Goal: Check status: Check status

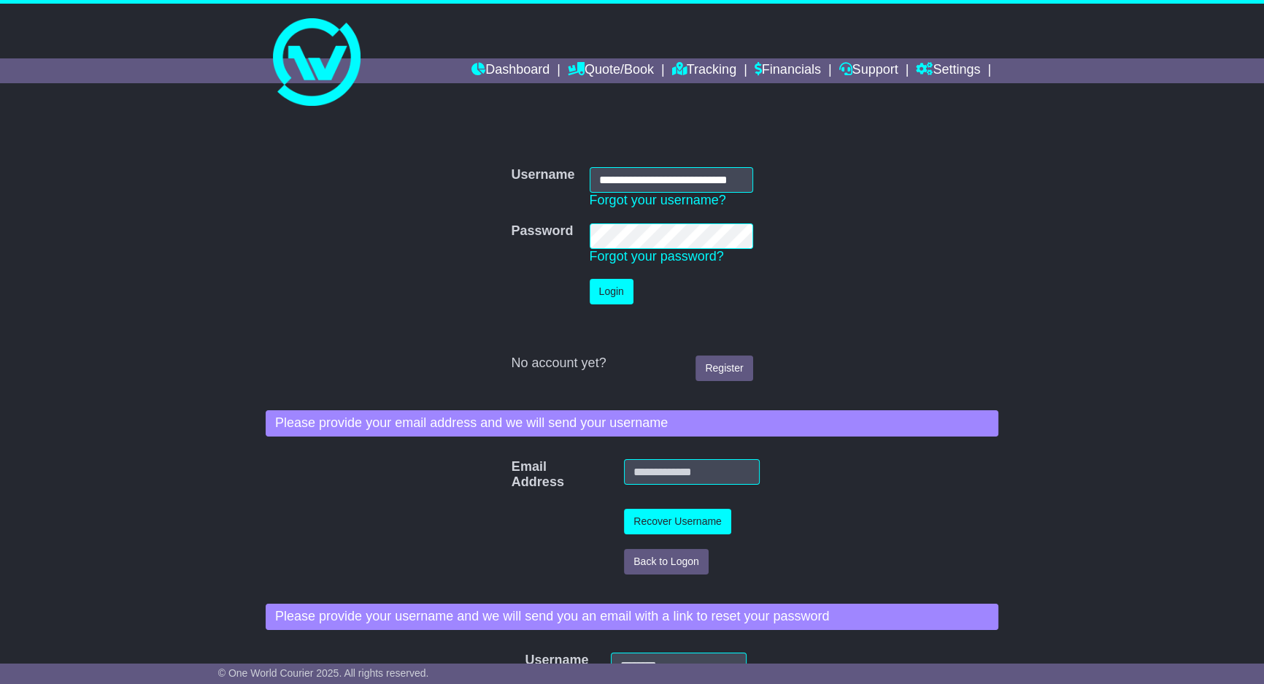
click at [613, 300] on button "Login" at bounding box center [612, 292] width 44 height 26
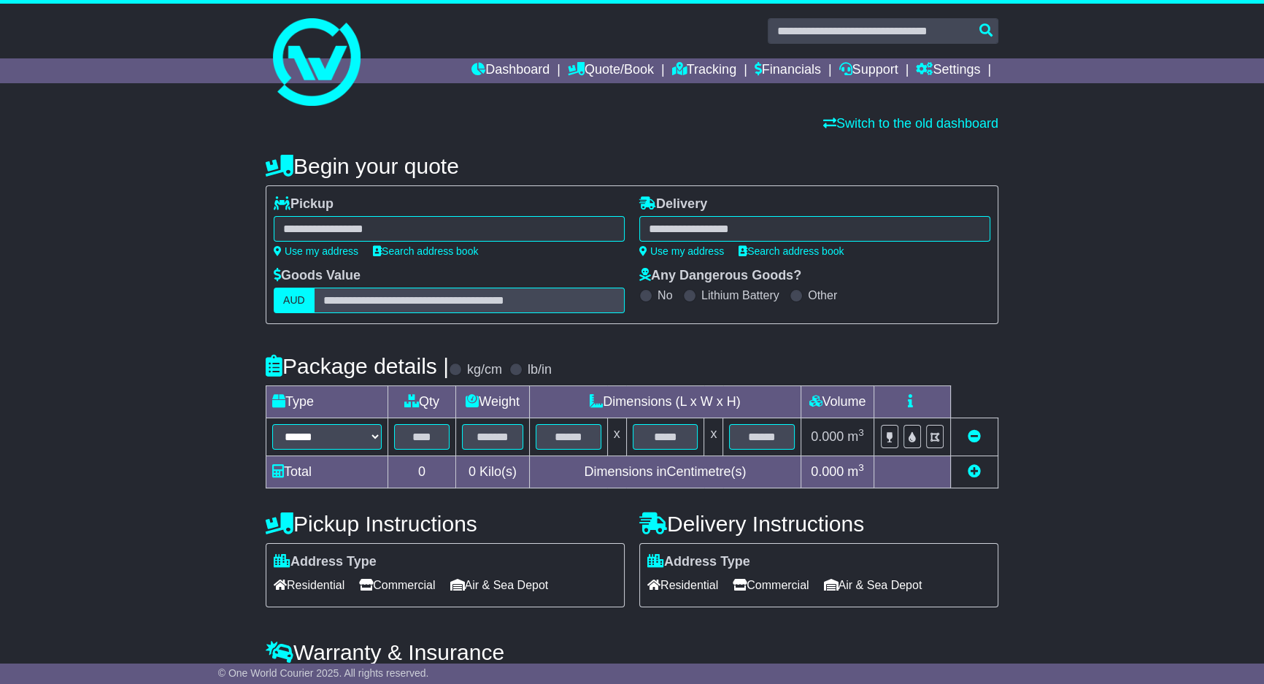
click at [616, 302] on input "text" at bounding box center [469, 301] width 311 height 26
click at [721, 73] on link "Tracking" at bounding box center [704, 70] width 64 height 25
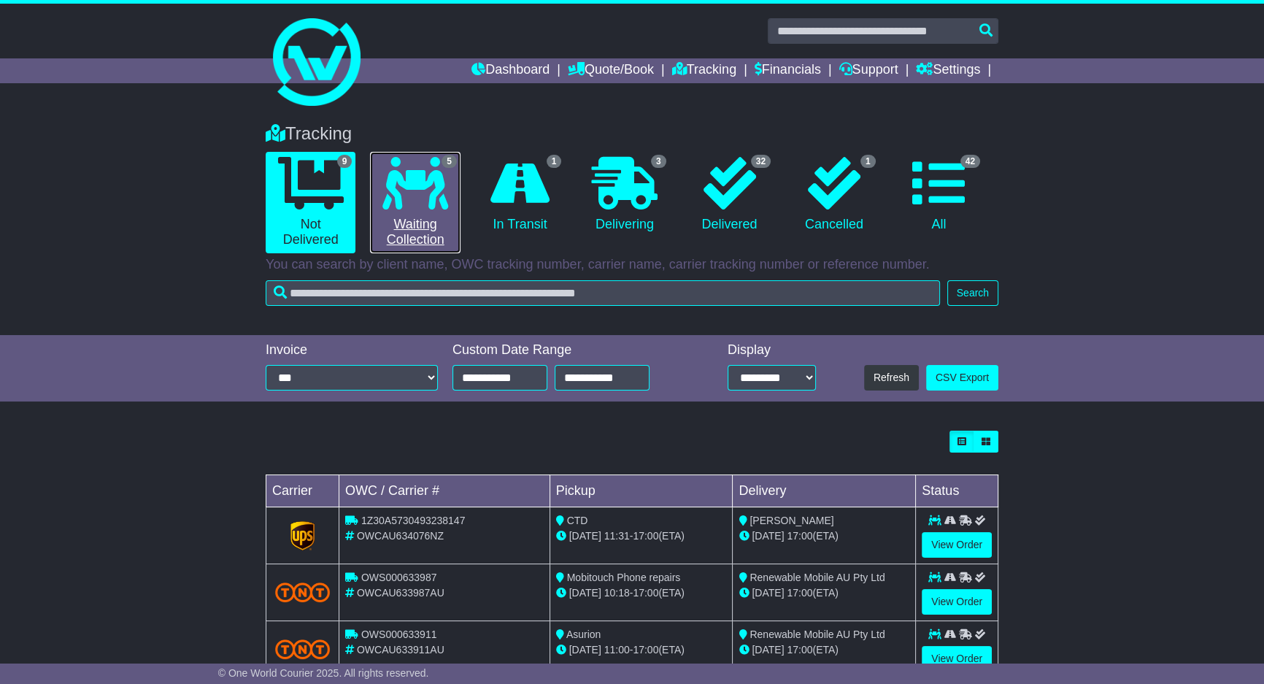
click at [432, 210] on link "5 Waiting Collection" at bounding box center [415, 202] width 90 height 101
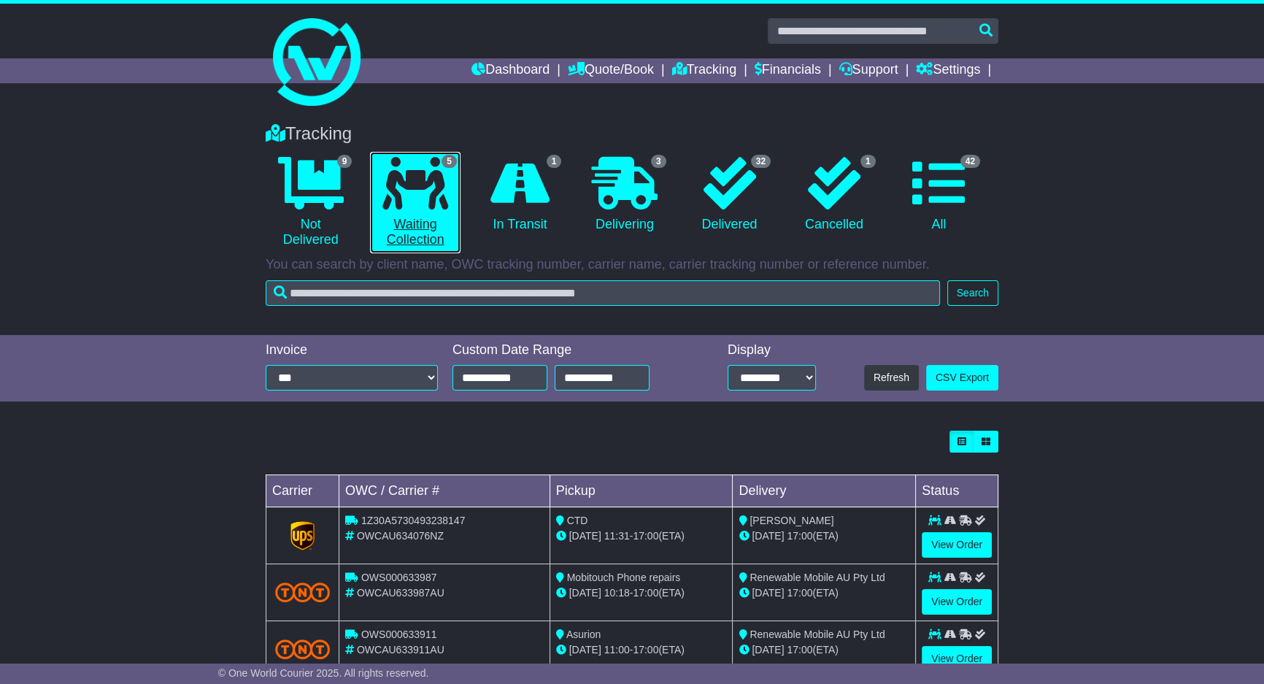
click at [432, 210] on link "5 Waiting Collection" at bounding box center [415, 202] width 90 height 101
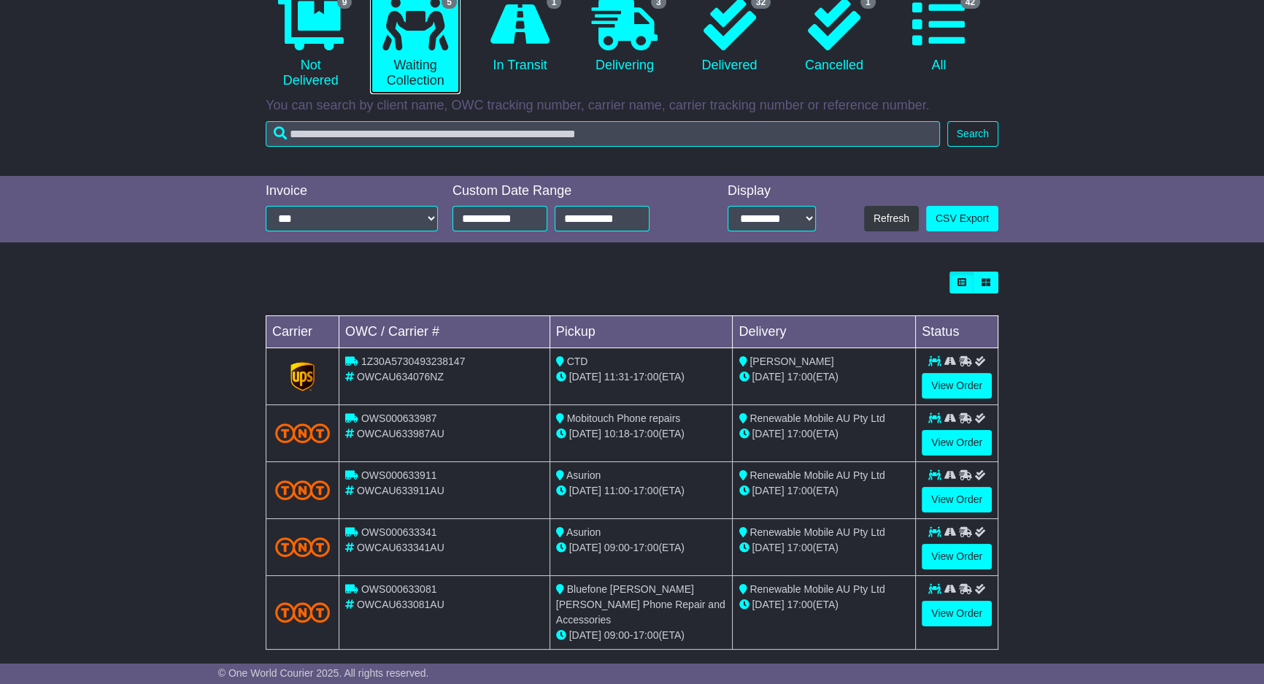
scroll to position [160, 0]
click at [975, 486] on link "View Order" at bounding box center [957, 499] width 70 height 26
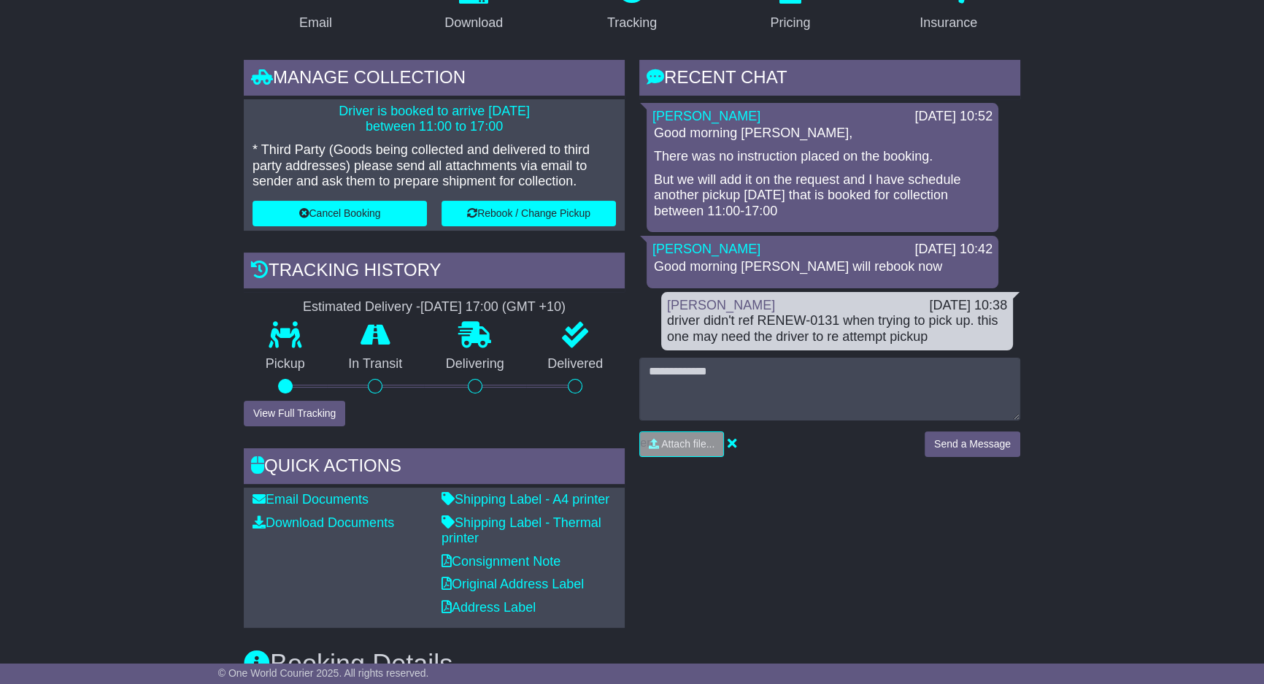
scroll to position [265, 0]
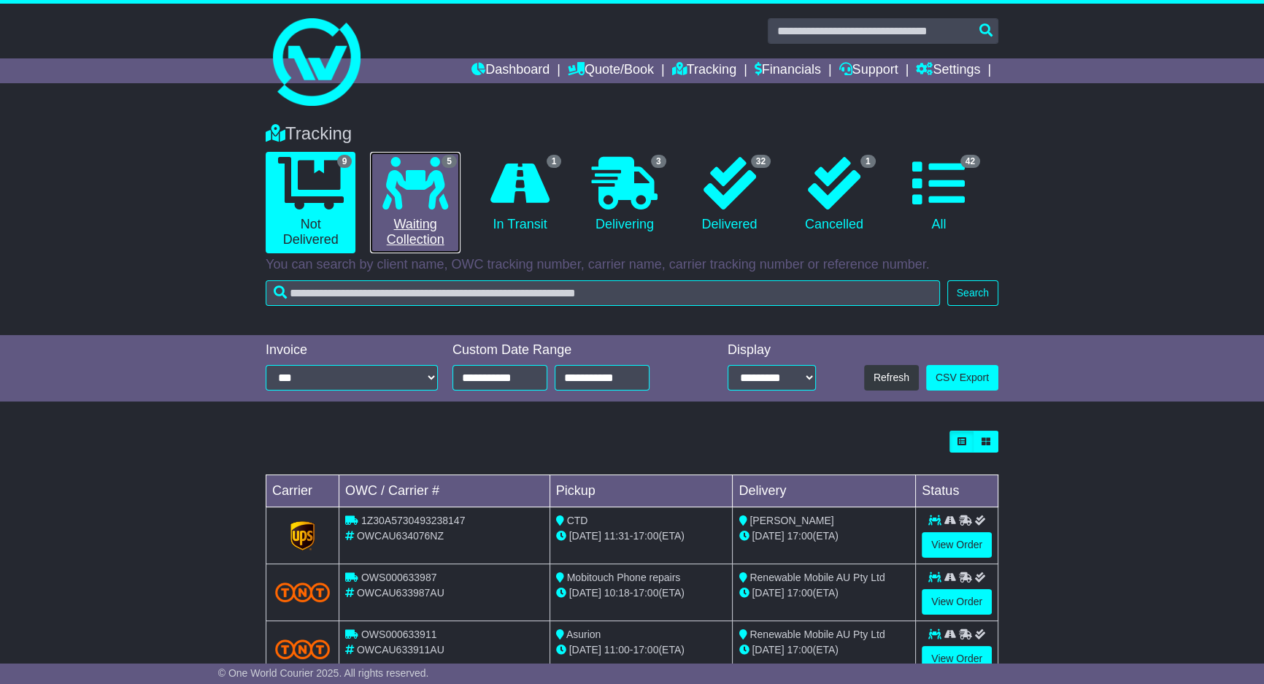
click at [433, 199] on icon at bounding box center [415, 183] width 66 height 53
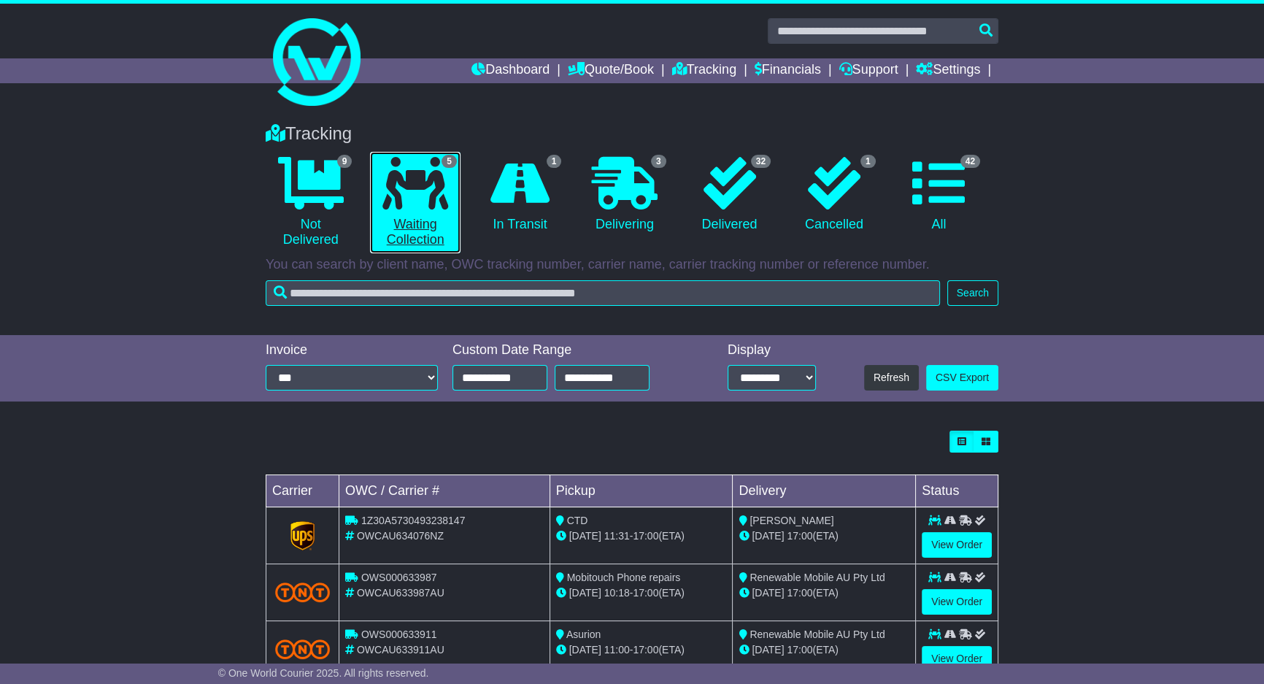
click at [431, 197] on icon at bounding box center [415, 183] width 66 height 53
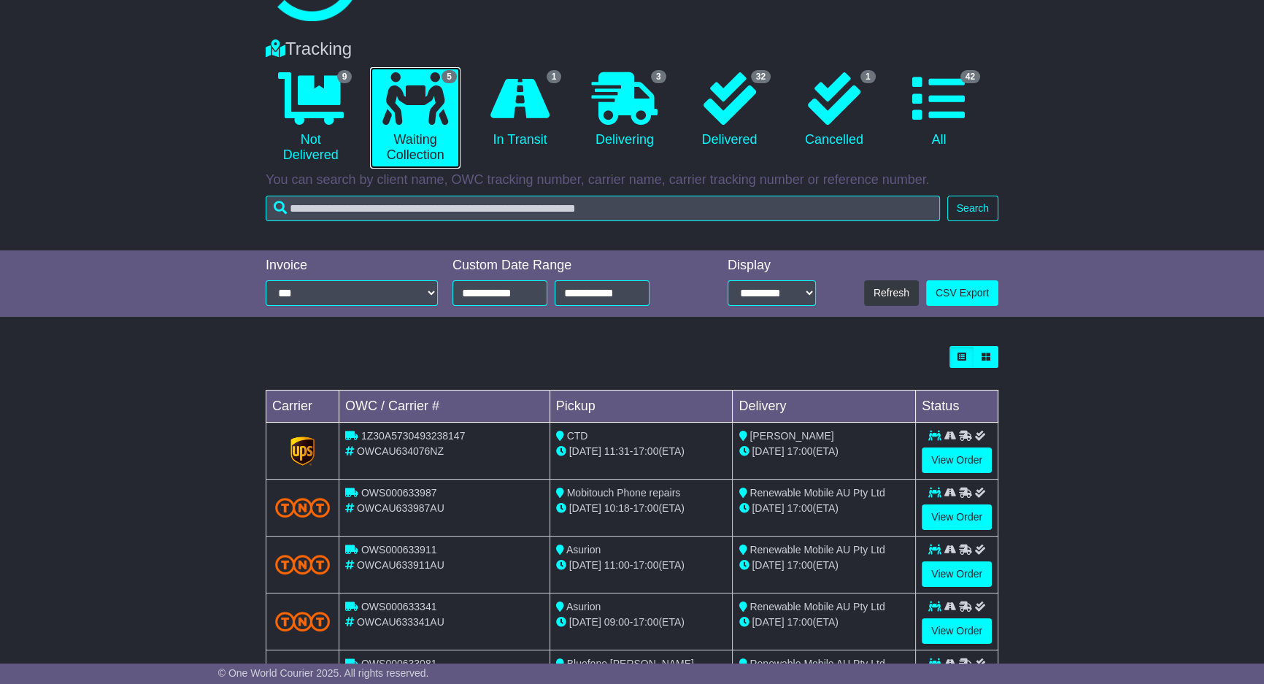
scroll to position [160, 0]
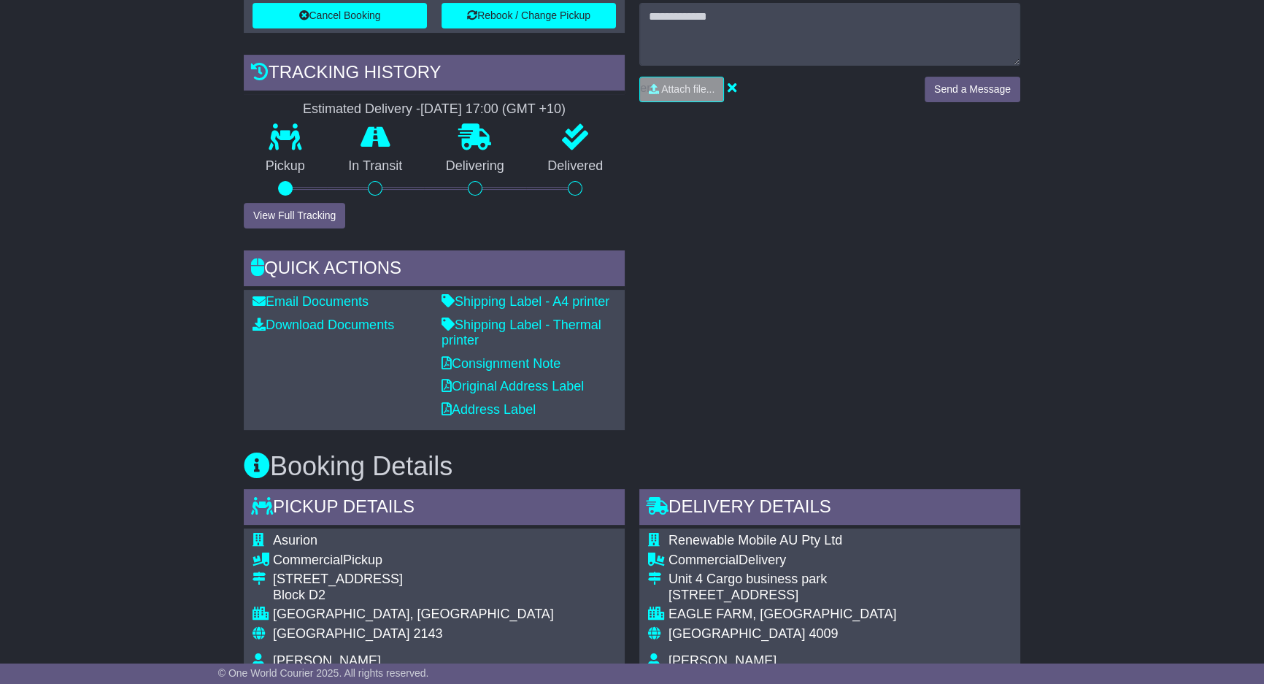
scroll to position [353, 0]
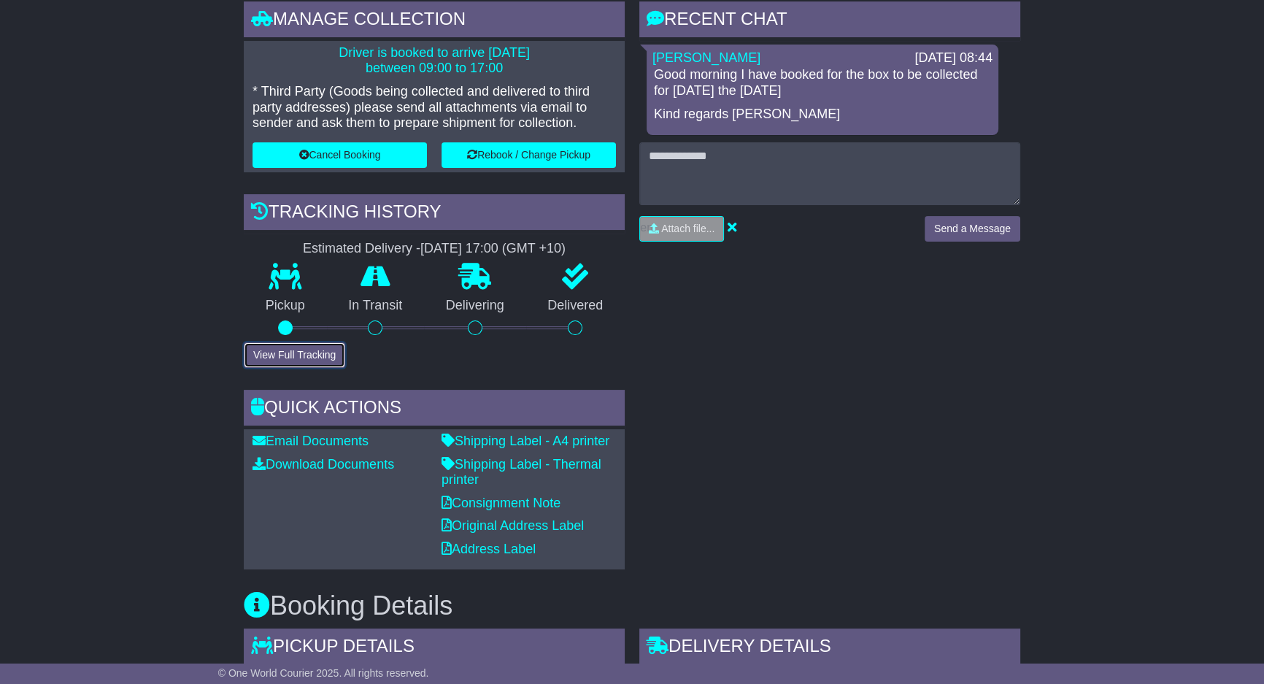
click at [272, 352] on button "View Full Tracking" at bounding box center [294, 355] width 101 height 26
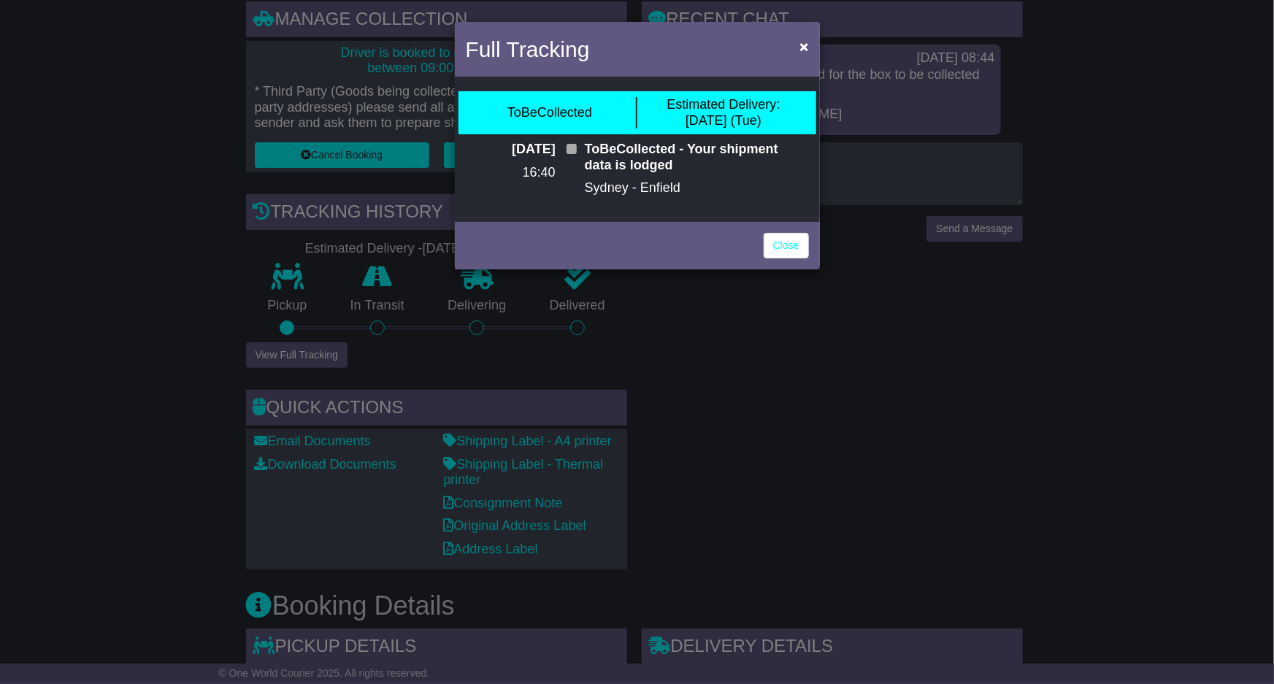
click at [830, 382] on div "Full Tracking × ToBeCollected Estimated Delivery: 19 Aug (Tue) 12 Aug 2025 16:4…" at bounding box center [637, 342] width 1274 height 684
